Goal: Task Accomplishment & Management: Use online tool/utility

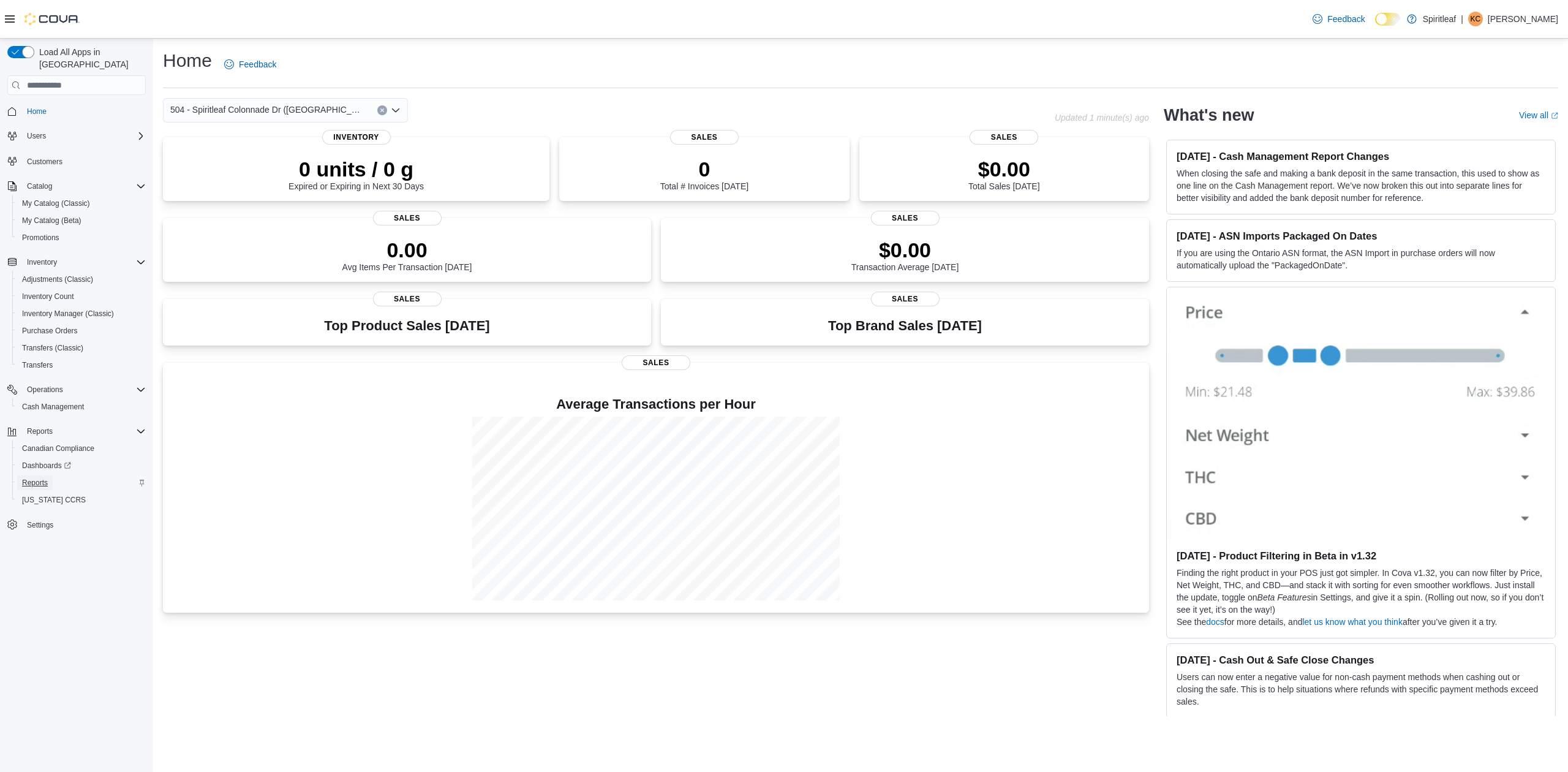
click at [35, 478] on span "Reports" at bounding box center [35, 483] width 26 height 10
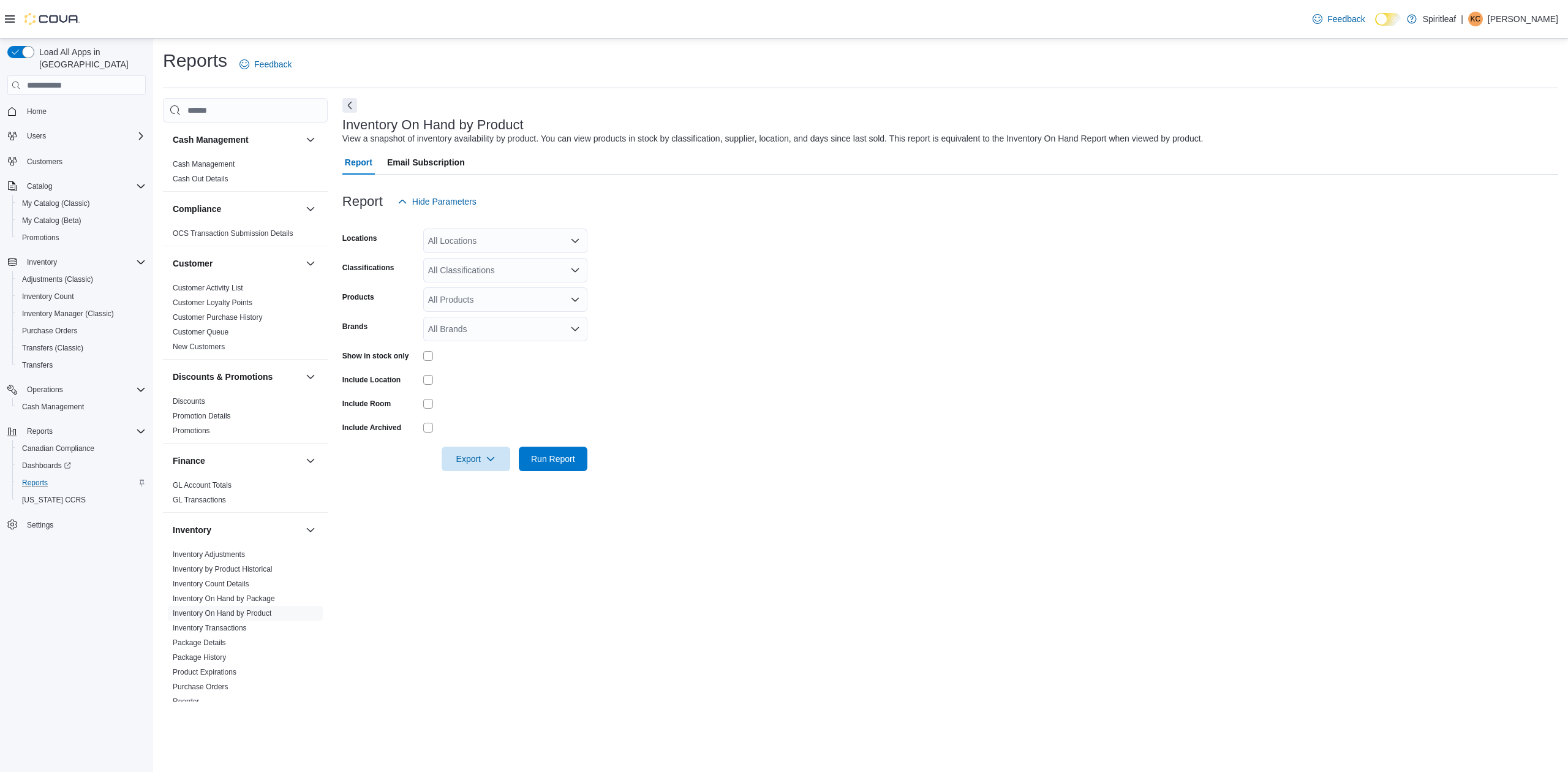
click at [422, 378] on div "Include Location" at bounding box center [465, 379] width 245 height 19
click at [503, 241] on div "All Locations" at bounding box center [505, 240] width 164 height 24
type input "***"
click at [501, 260] on span "504 - Spiritleaf Colonnade Dr ([GEOGRAPHIC_DATA])" at bounding box center [572, 261] width 208 height 12
drag, startPoint x: 829, startPoint y: 302, endPoint x: 718, endPoint y: 304, distance: 111.0
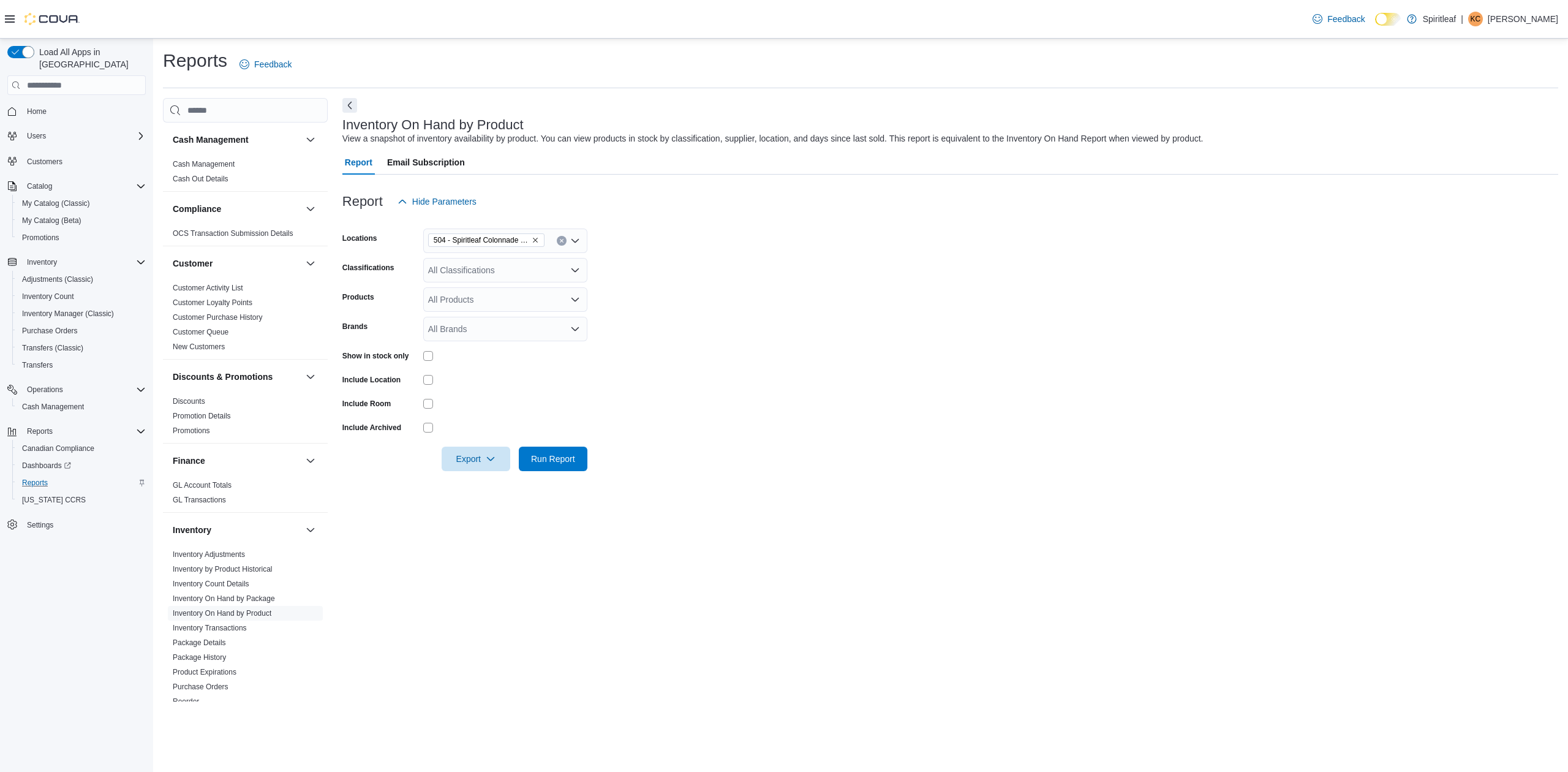
click at [829, 302] on form "Locations 504 - Spiritleaf Colonnade Dr (Kemptville) Classifications All Classi…" at bounding box center [950, 342] width 1215 height 257
click at [532, 270] on div "All Classifications" at bounding box center [505, 270] width 164 height 24
click at [469, 303] on span "Beverage" at bounding box center [467, 302] width 37 height 12
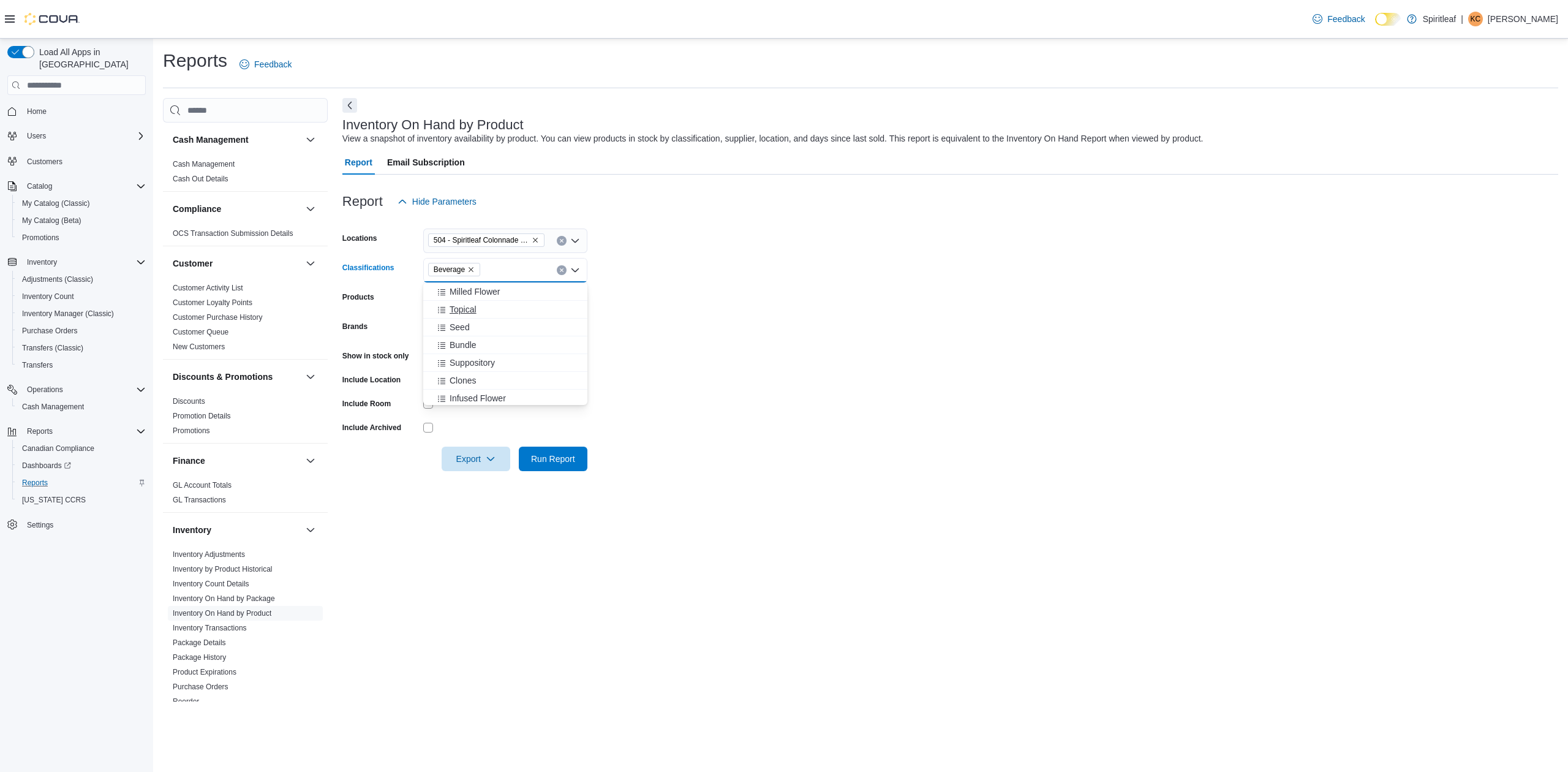
click at [458, 308] on span "Topical" at bounding box center [463, 309] width 27 height 12
click at [811, 312] on form "Locations 504 - [GEOGRAPHIC_DATA] (Kemptville) Classifications Beverage Topical…" at bounding box center [950, 342] width 1215 height 257
click at [494, 454] on span "Export" at bounding box center [476, 458] width 54 height 24
click at [478, 489] on button "Export to Excel" at bounding box center [477, 483] width 70 height 24
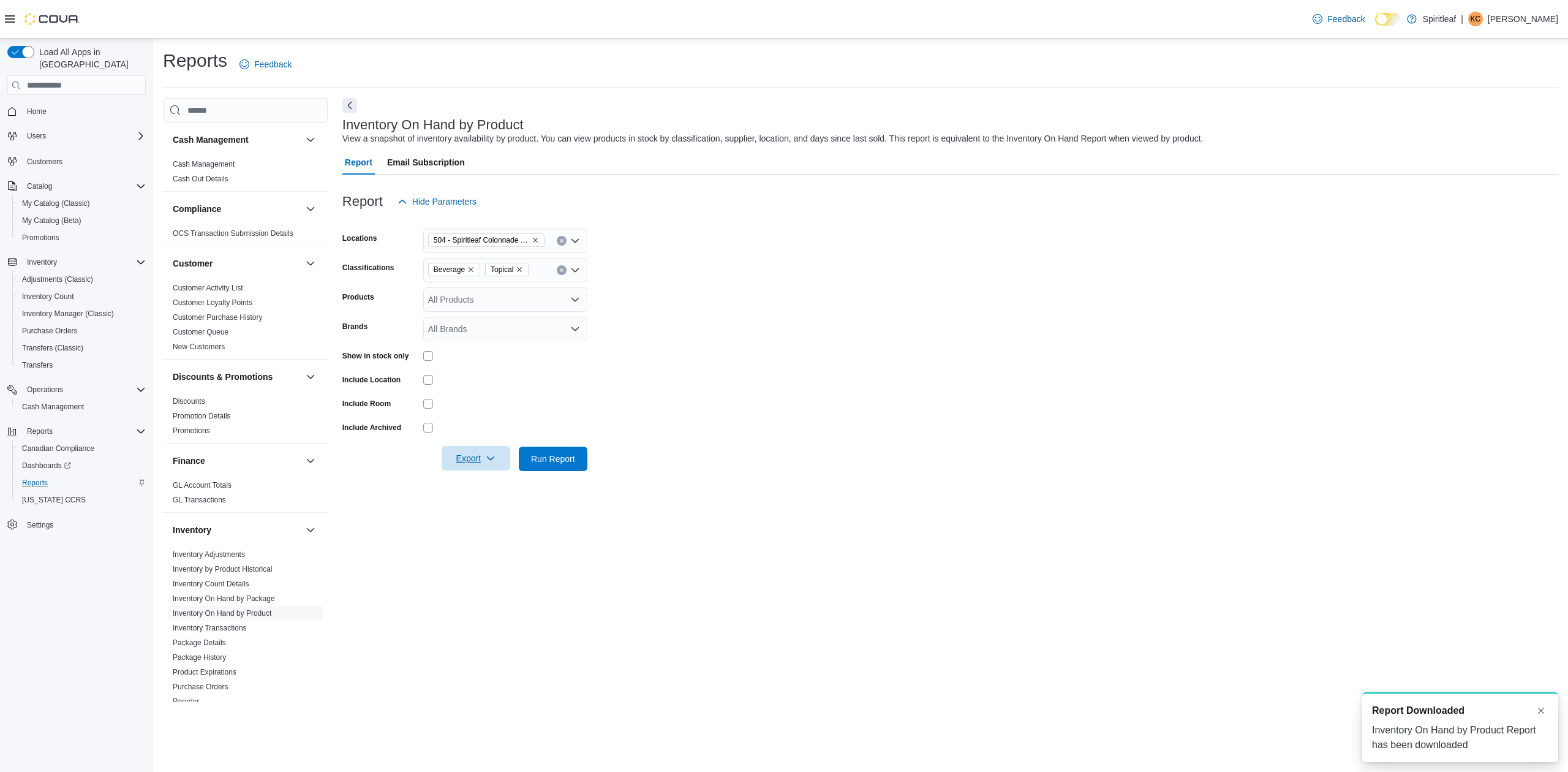
scroll to position [0, 0]
